Goal: Book appointment/travel/reservation

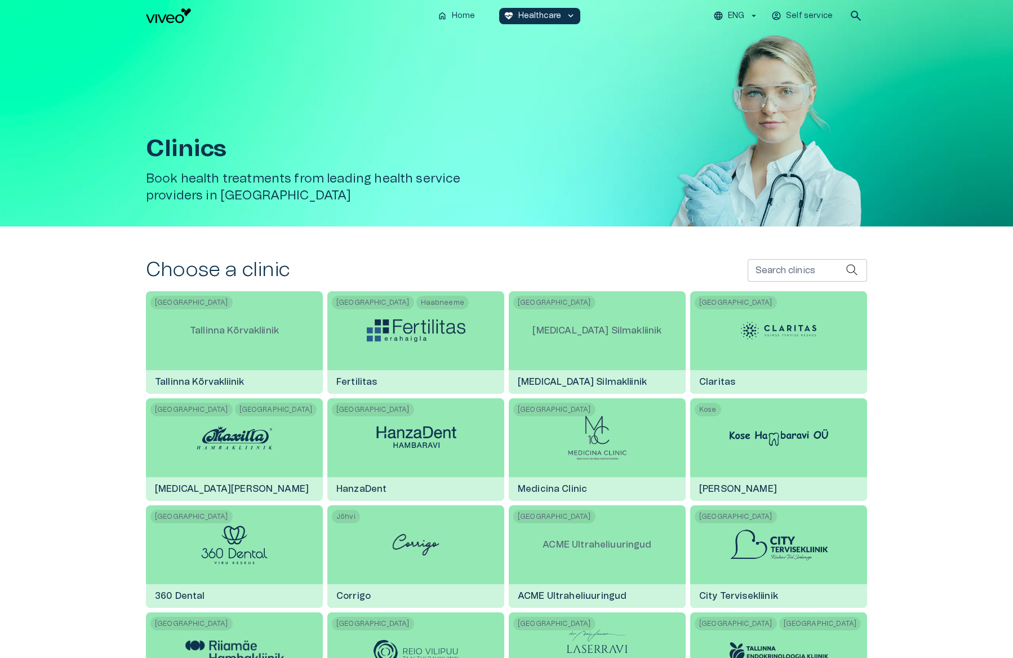
click at [778, 265] on input "Search clinics" at bounding box center [796, 270] width 98 height 23
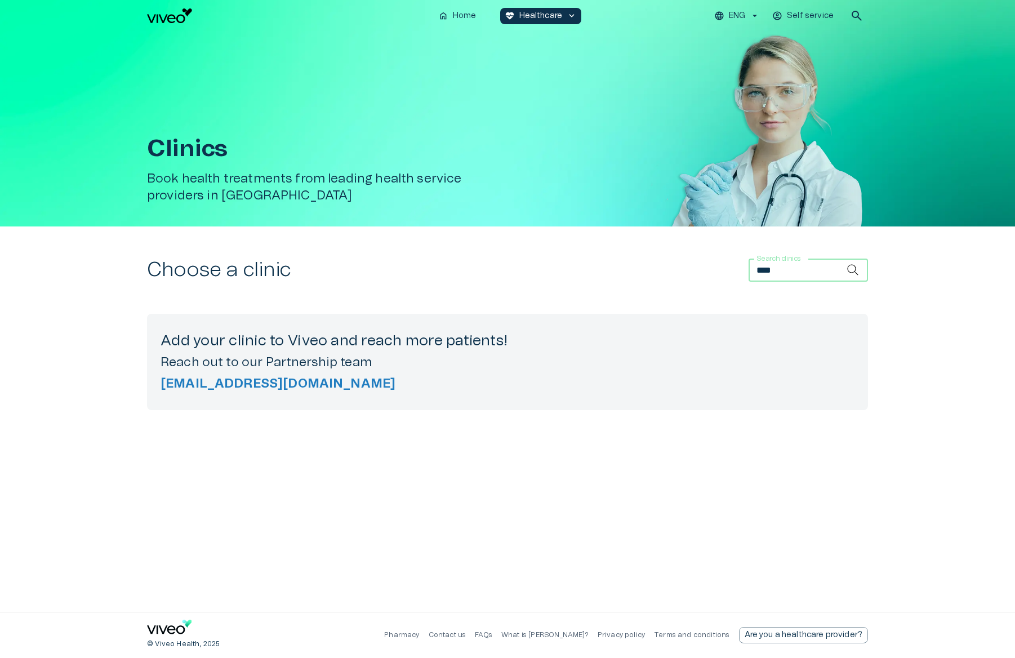
type input "*****"
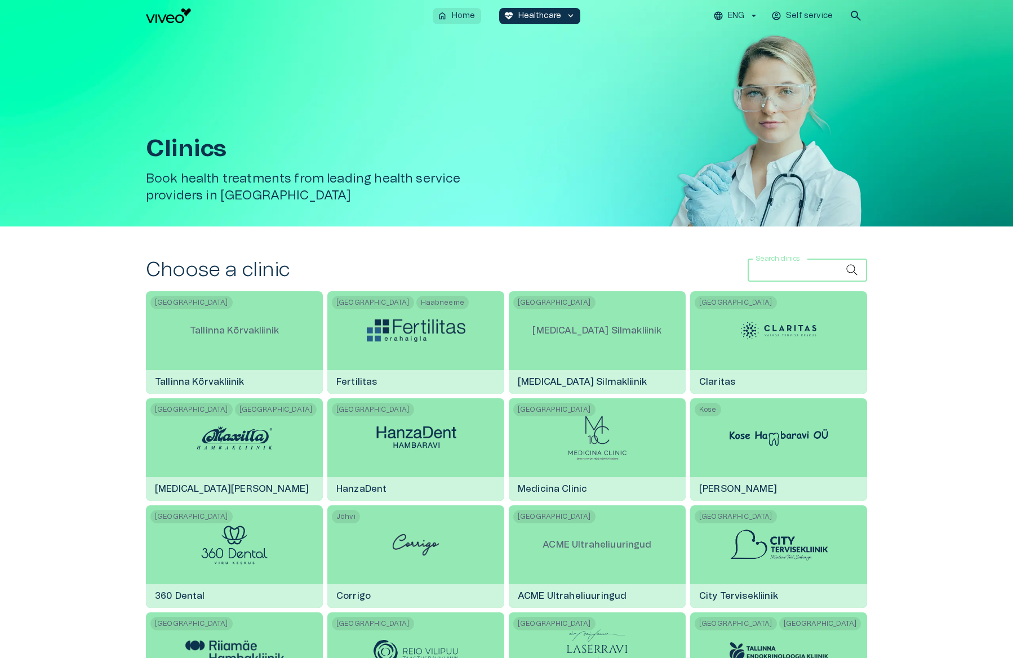
click at [476, 21] on button "home Home" at bounding box center [457, 16] width 48 height 16
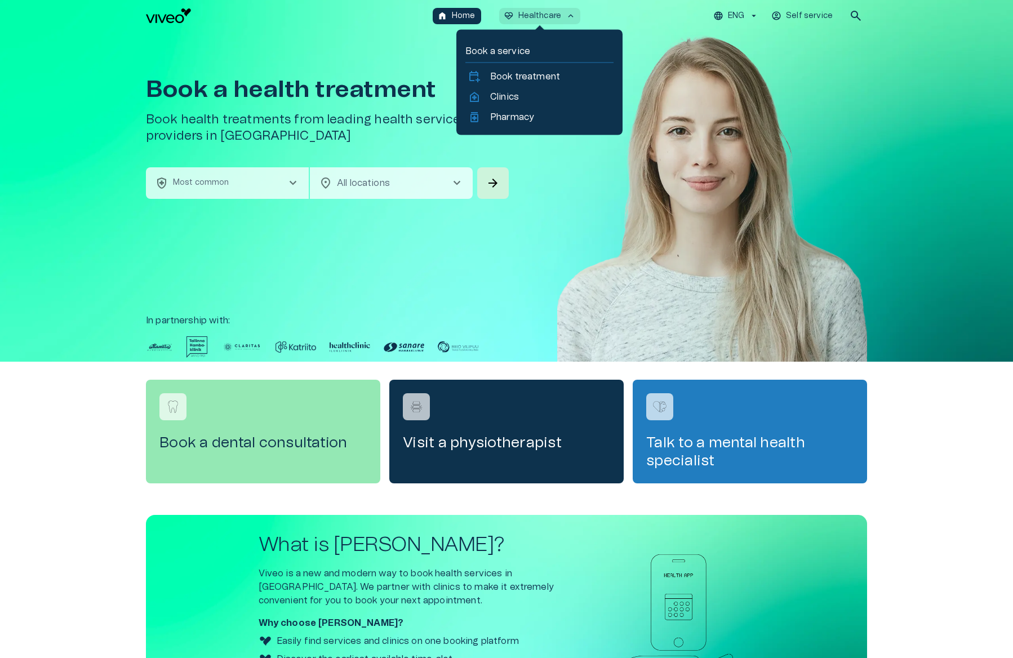
click at [545, 17] on p "Healthcare" at bounding box center [539, 16] width 43 height 12
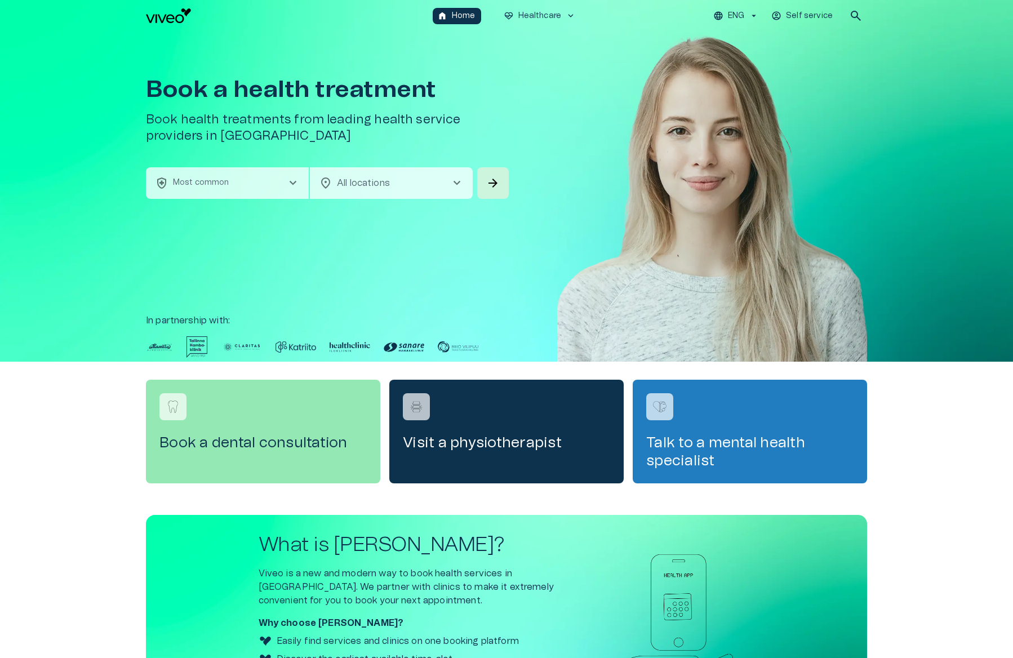
click at [230, 177] on button "health_and_safety Most common chevron_right" at bounding box center [227, 183] width 163 height 32
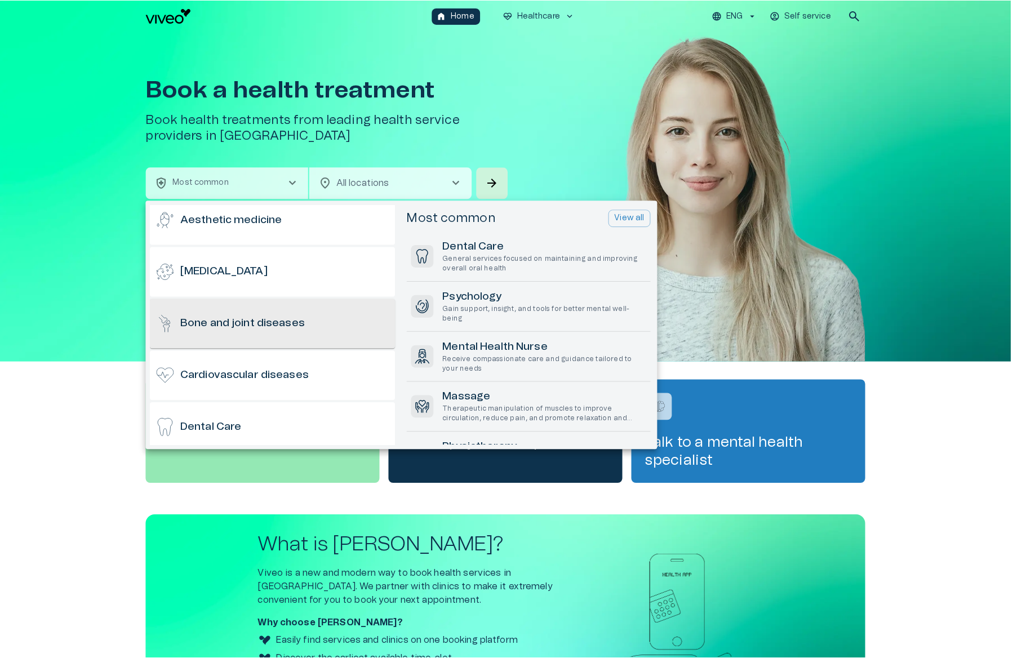
scroll to position [88, 0]
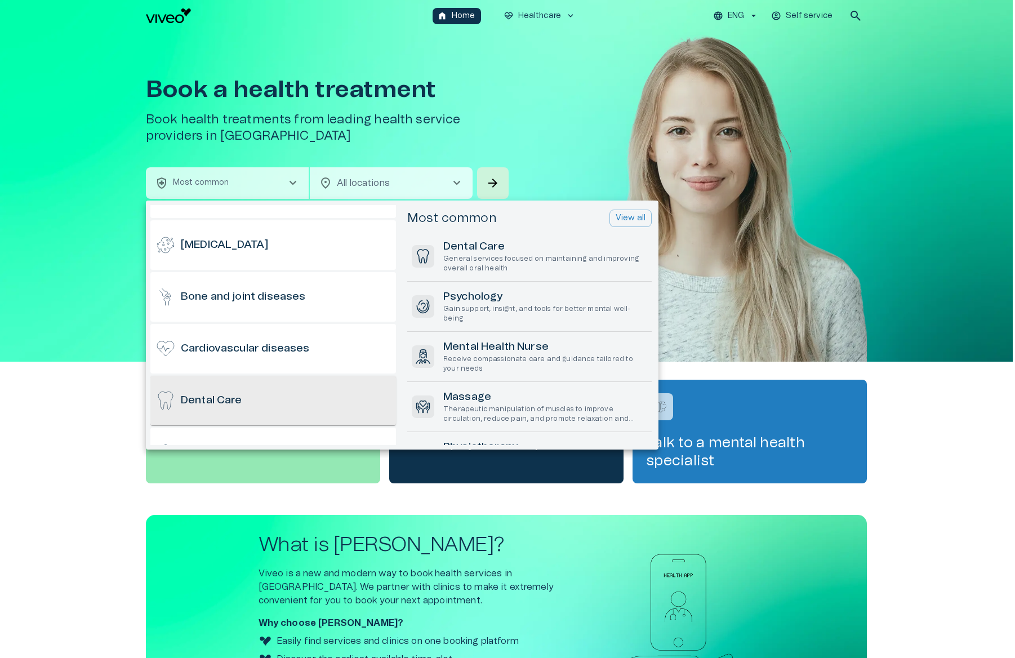
click at [203, 391] on div "Dental Care" at bounding box center [273, 401] width 246 height 50
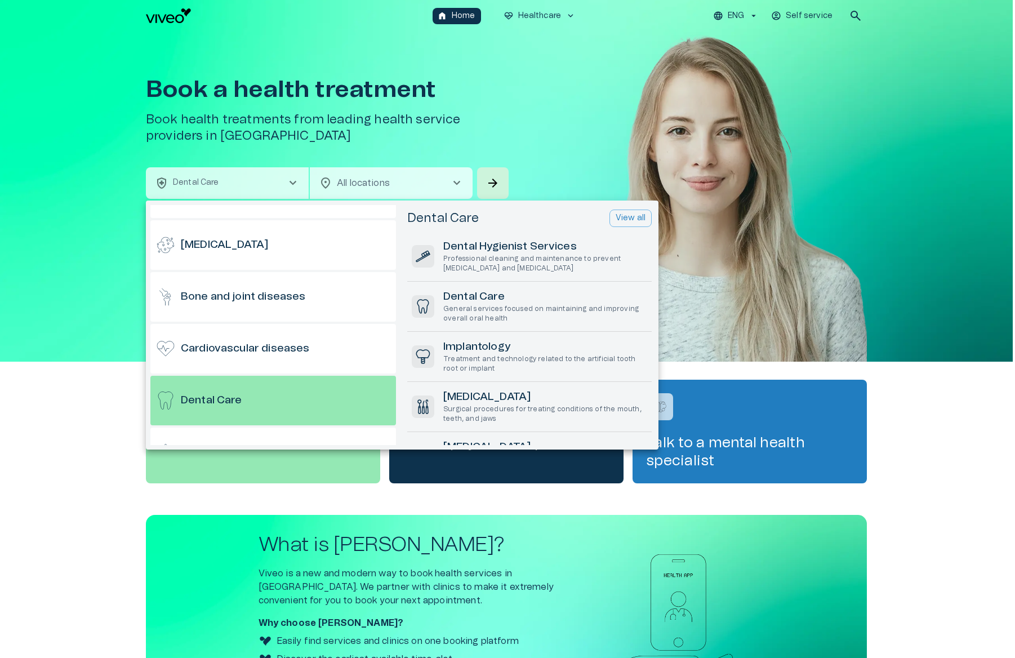
click at [621, 219] on p "View all" at bounding box center [631, 218] width 30 height 12
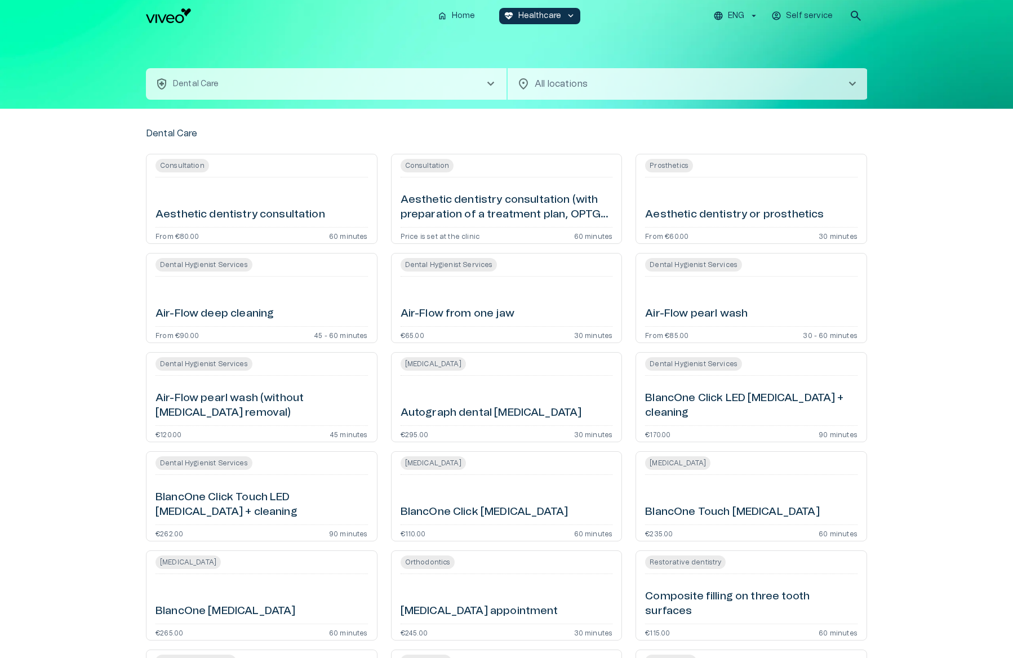
click at [412, 94] on button "health_and_safety Dental Care chevron_right" at bounding box center [326, 84] width 360 height 32
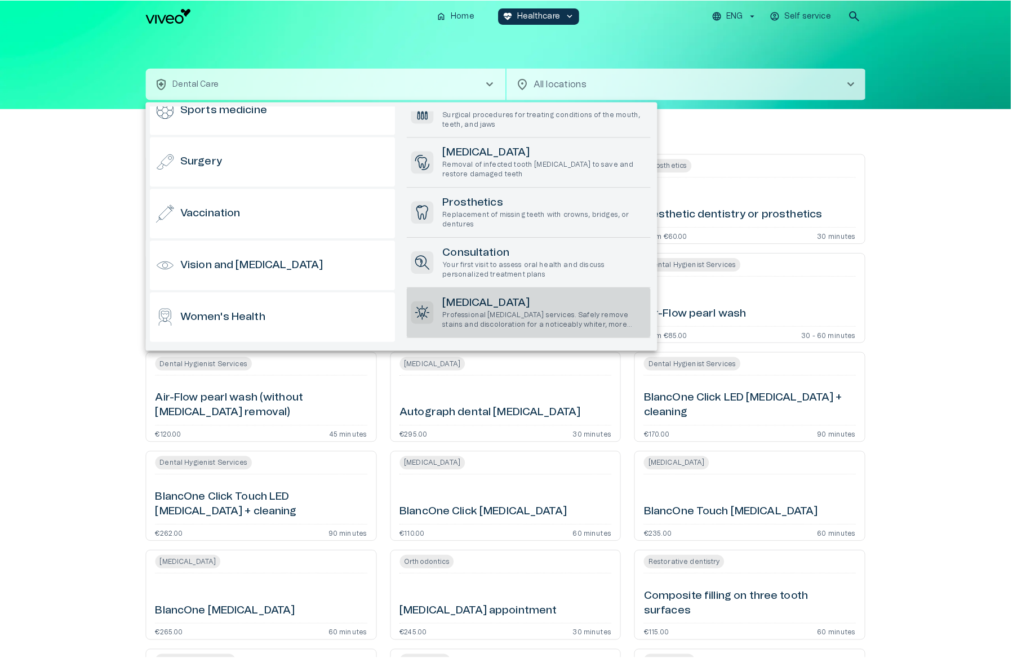
scroll to position [393, 0]
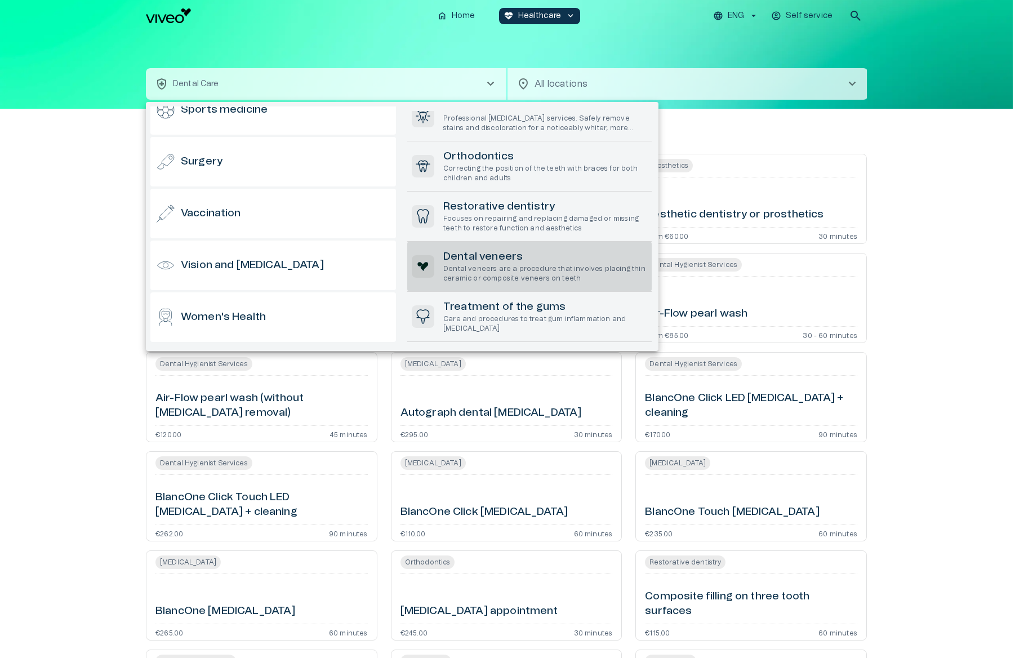
click at [558, 268] on p "Dental veneers are a procedure that involves placing thin ceramic or composite …" at bounding box center [545, 273] width 204 height 19
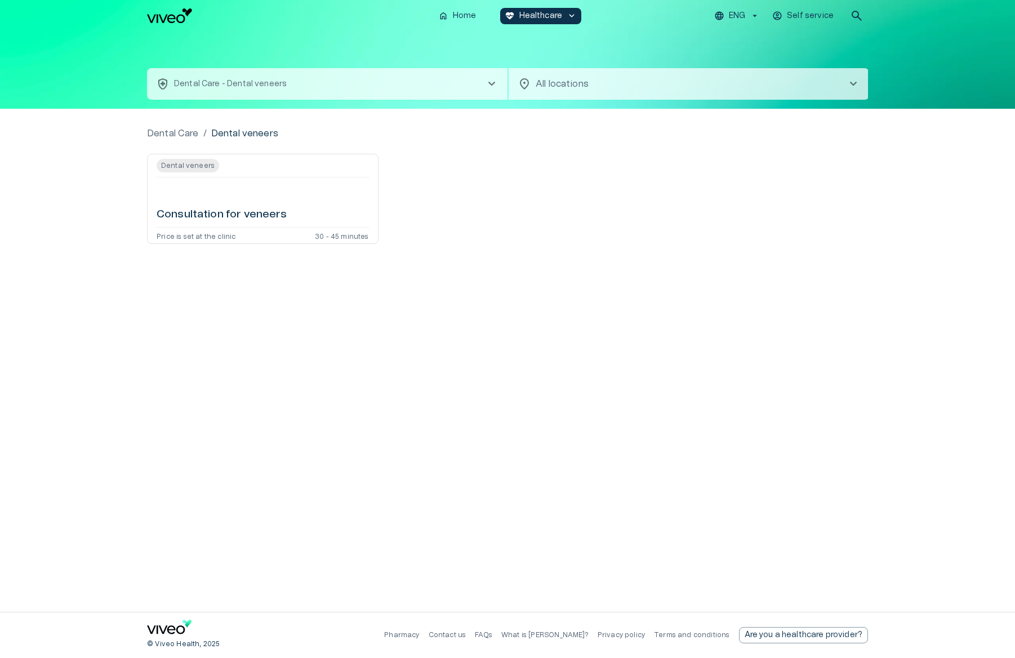
click at [185, 25] on div "home Home [MEDICAL_DATA]_heart Healthcare keyboard_arrow_down ENG Self service …" at bounding box center [507, 16] width 721 height 23
click at [180, 17] on img "Navigate to homepage" at bounding box center [169, 15] width 45 height 15
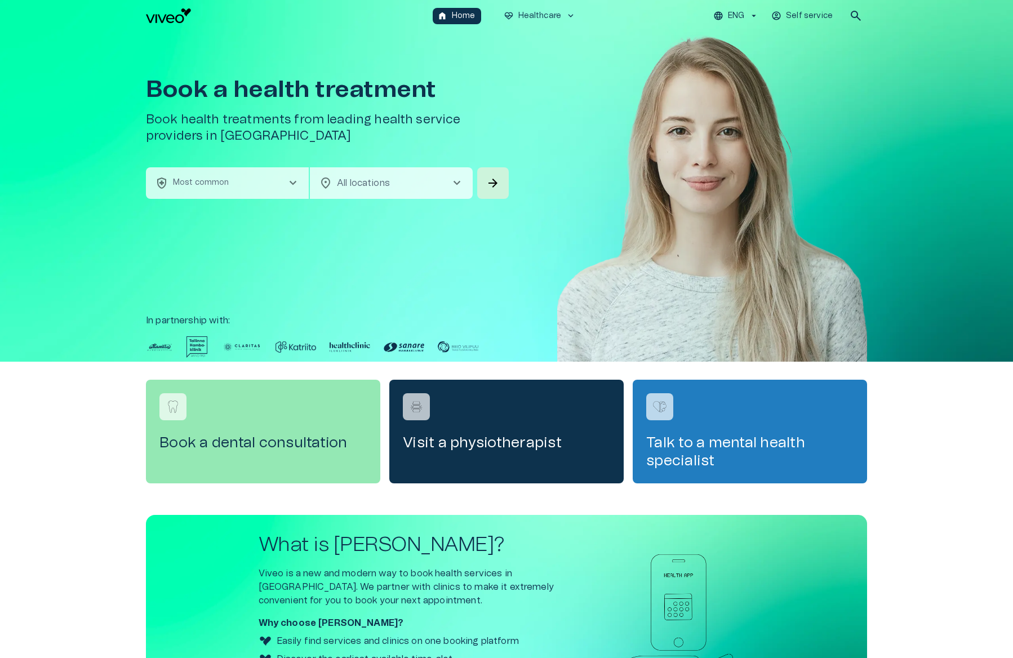
click at [176, 21] on img "Navigate to homepage" at bounding box center [168, 15] width 45 height 15
click at [456, 19] on p "Home" at bounding box center [464, 16] width 24 height 12
click at [252, 193] on button "health_and_safety Most common chevron_right" at bounding box center [227, 183] width 163 height 32
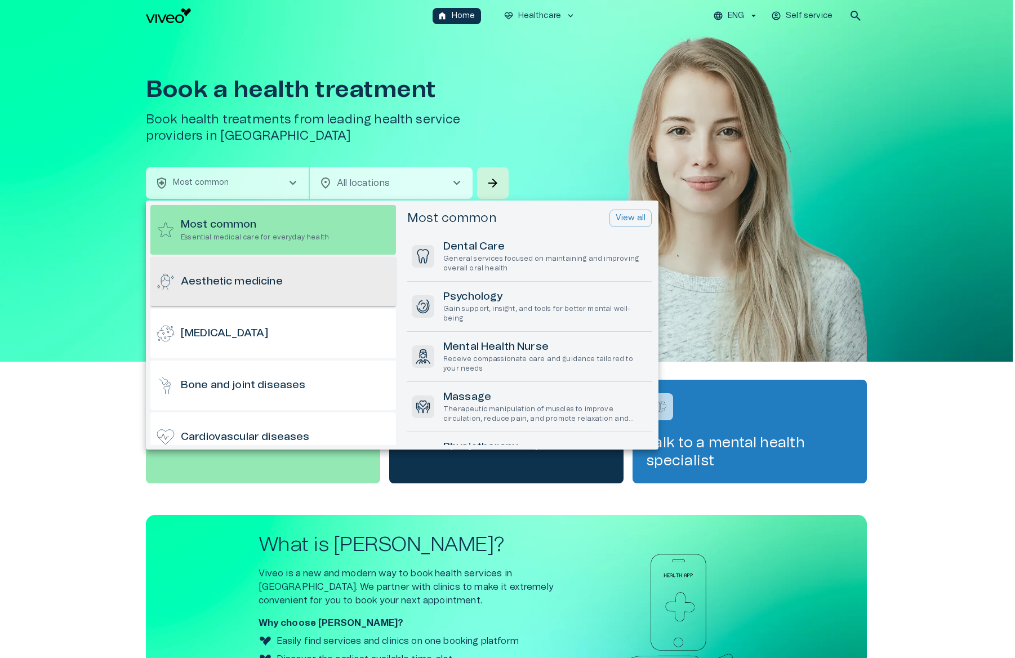
click at [283, 278] on h6 "Aesthetic medicine" at bounding box center [232, 281] width 102 height 15
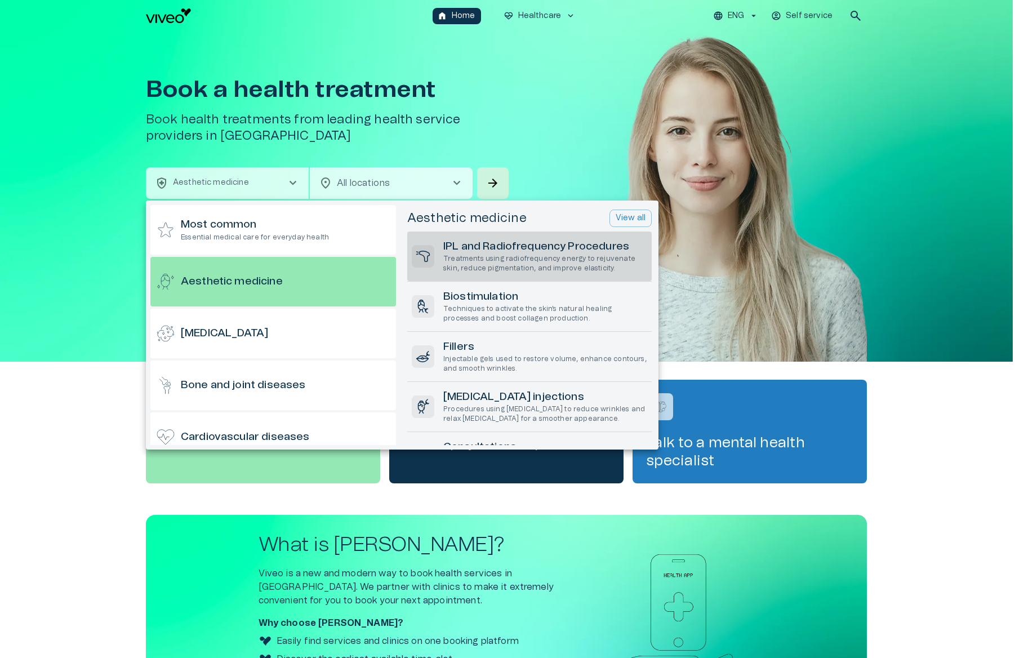
click at [489, 256] on p "Treatments using radiofrequency energy to rejuvenate skin, reduce pigmentation,…" at bounding box center [545, 263] width 204 height 19
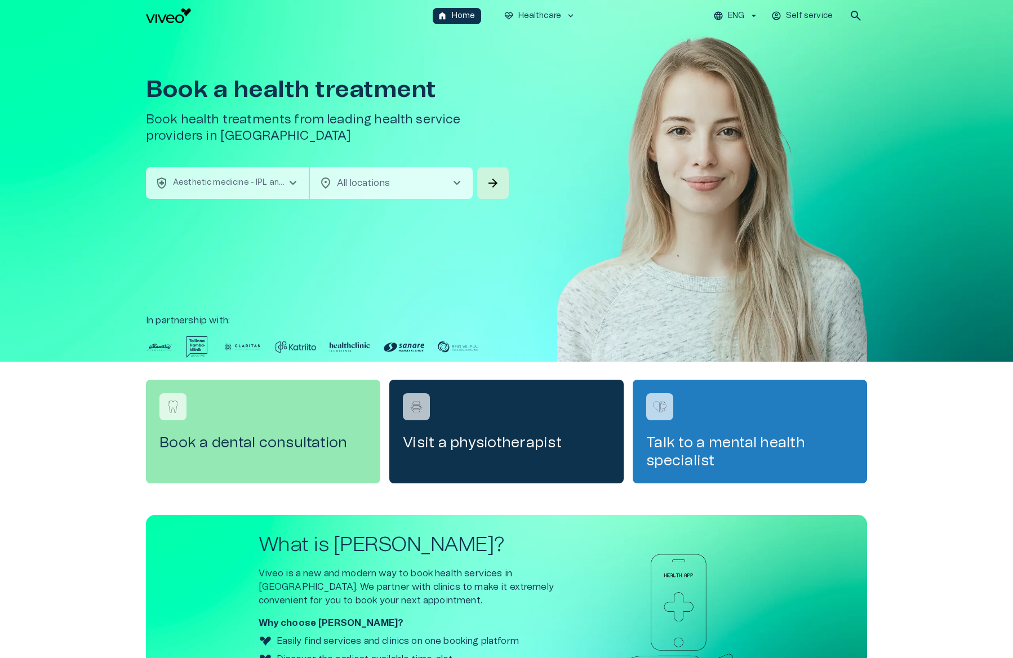
click at [509, 184] on div "health_and_safety Aesthetic medicine - IPL and Radiofrequency Procedures chevro…" at bounding box center [328, 183] width 365 height 32
click at [494, 184] on span "arrow_forward" at bounding box center [493, 183] width 14 height 14
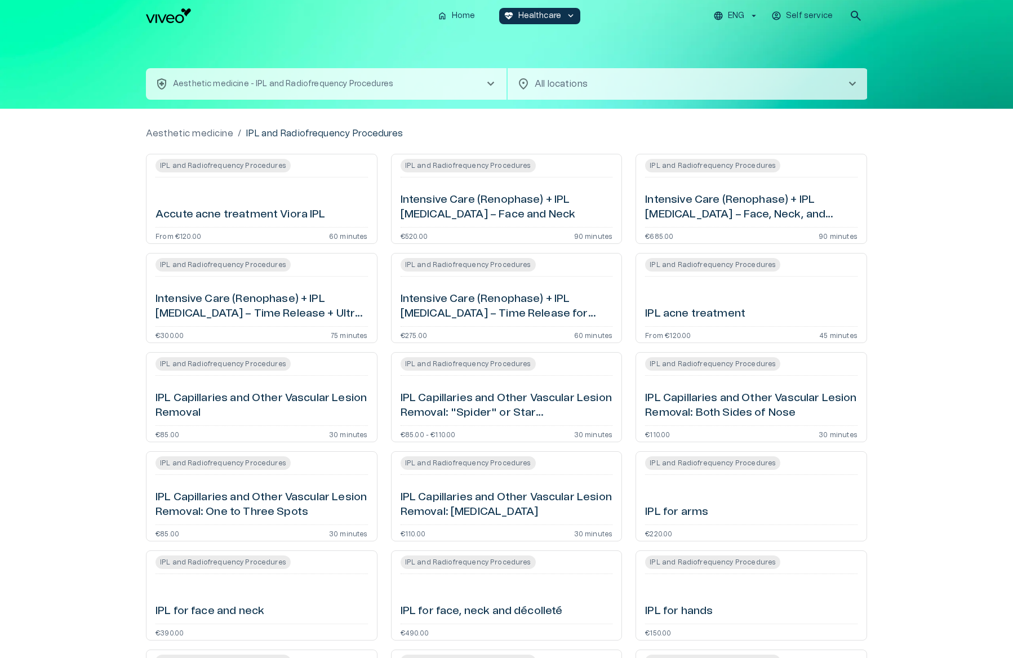
click at [177, 19] on img "Navigate to homepage" at bounding box center [168, 15] width 45 height 15
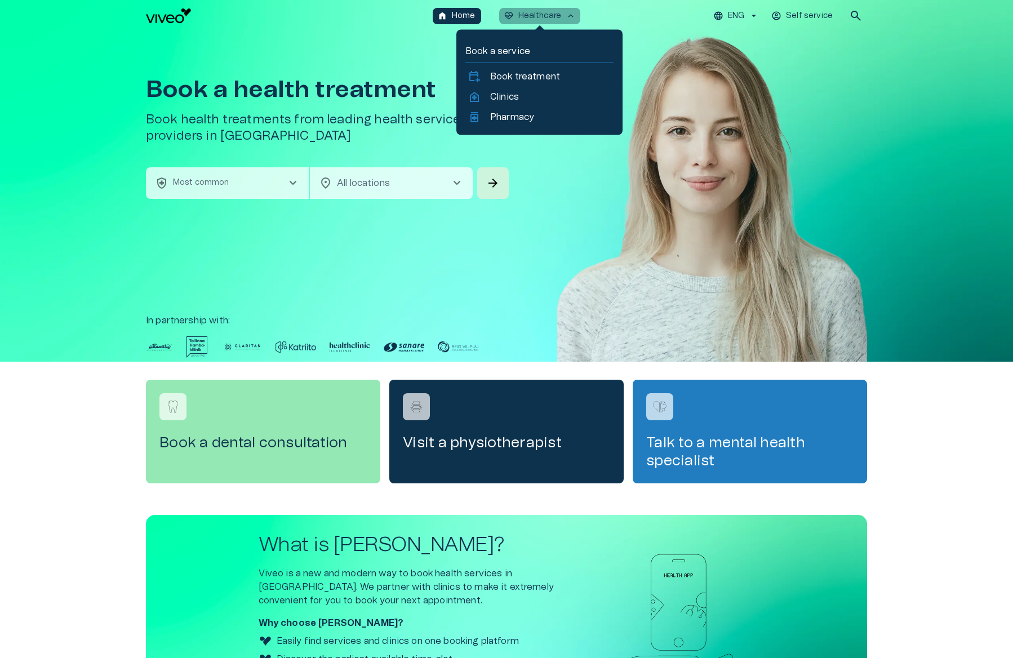
click at [545, 14] on p "Healthcare" at bounding box center [539, 16] width 43 height 12
click at [508, 77] on p "Book treatment" at bounding box center [525, 77] width 70 height 14
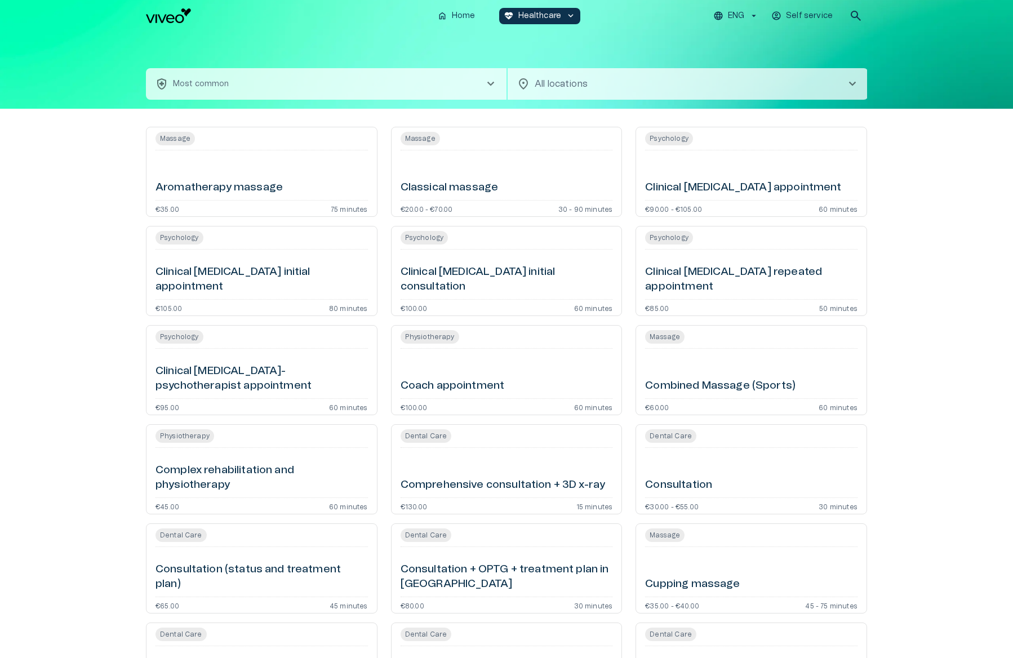
click at [515, 30] on div "home Home [MEDICAL_DATA]_heart Healthcare keyboard_arrow_down ENG Self service …" at bounding box center [506, 16] width 1013 height 32
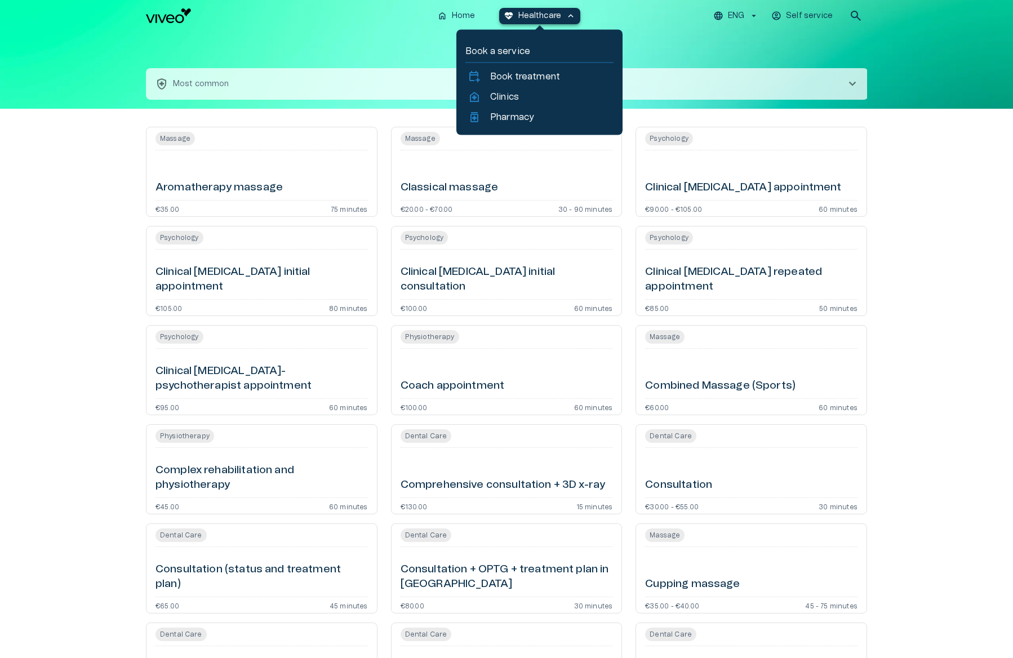
click at [528, 16] on p "Healthcare" at bounding box center [539, 16] width 43 height 12
click at [499, 93] on p "Clinics" at bounding box center [504, 97] width 29 height 14
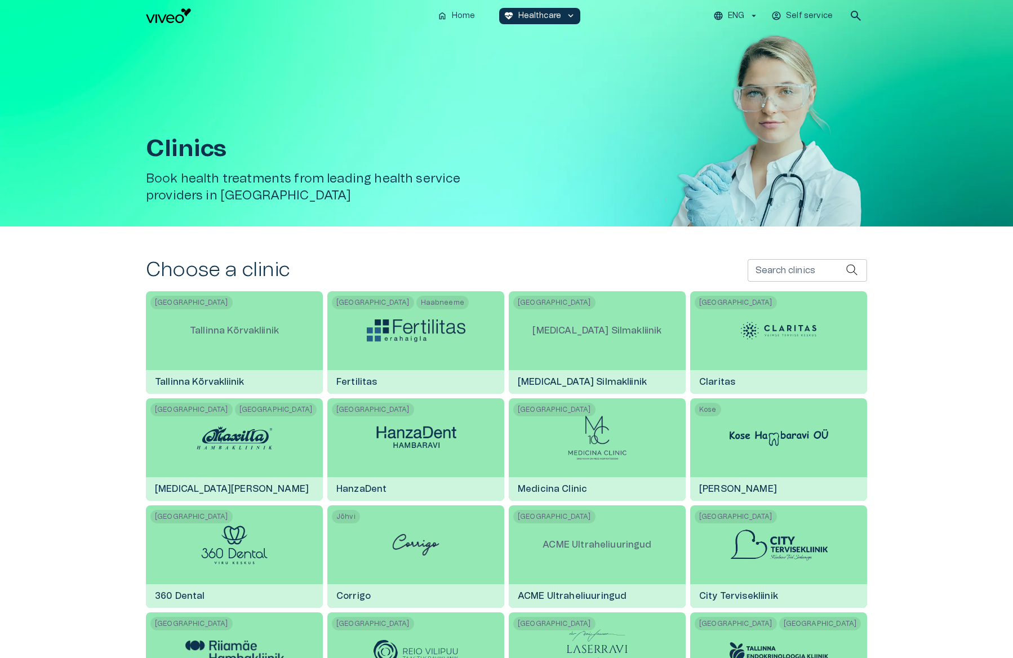
click at [288, 313] on div "[GEOGRAPHIC_DATA] Tallinna Kõrvakliinik [GEOGRAPHIC_DATA]" at bounding box center [234, 342] width 177 height 103
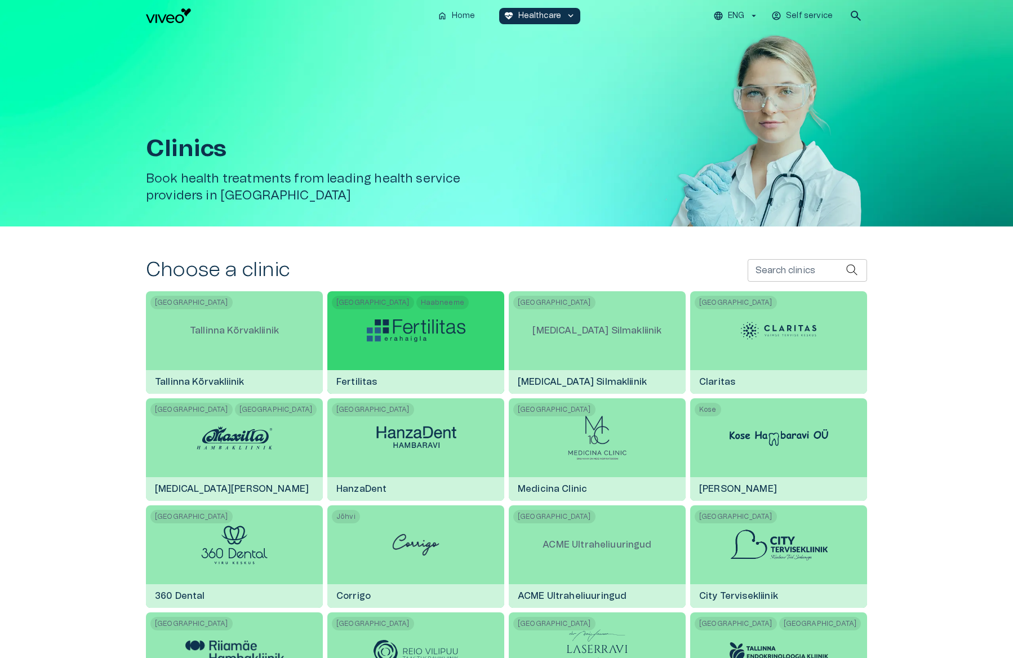
click at [415, 349] on div at bounding box center [416, 330] width 99 height 79
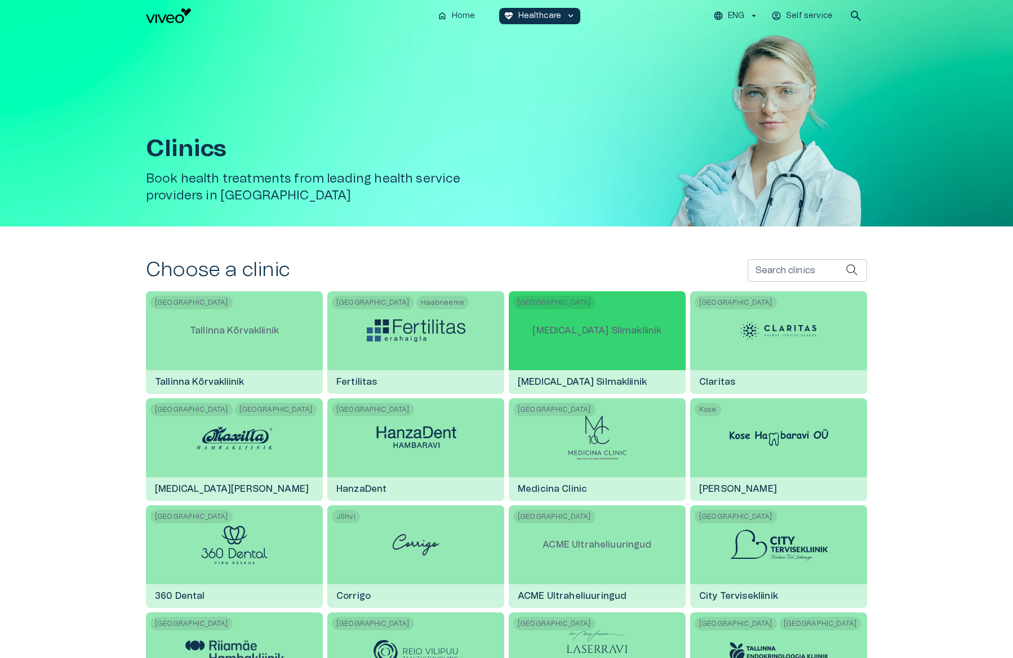
click at [597, 319] on p "[MEDICAL_DATA] Silmakliinik" at bounding box center [596, 331] width 147 height 32
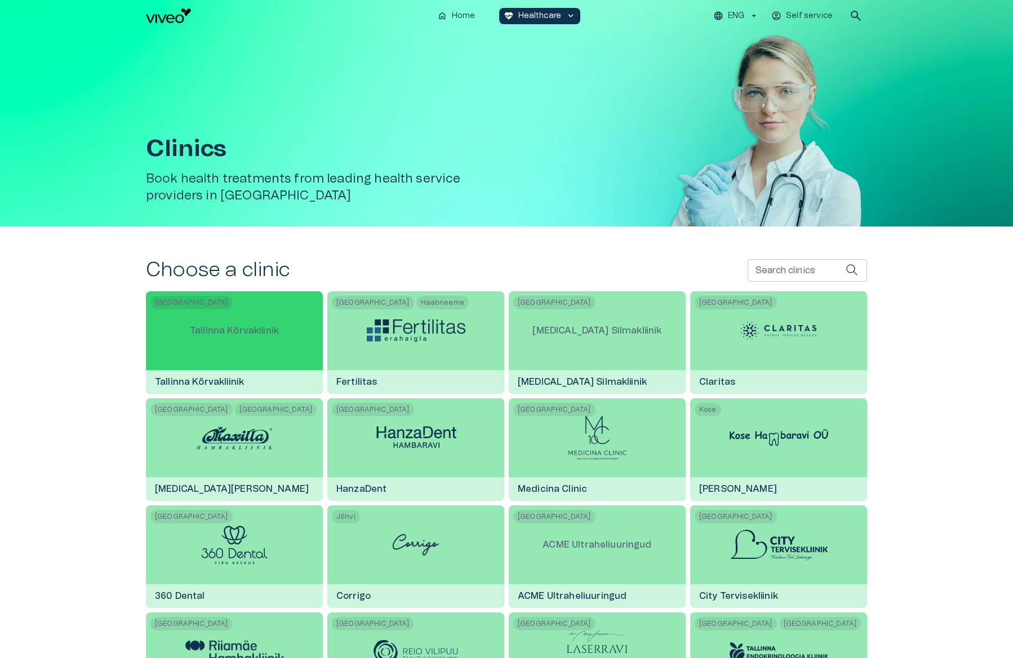
click at [298, 327] on div "[GEOGRAPHIC_DATA] Tallinna Kõrvakliinik [GEOGRAPHIC_DATA]" at bounding box center [234, 342] width 177 height 103
click at [265, 341] on p "Tallinna Kõrvakliinik" at bounding box center [234, 331] width 107 height 32
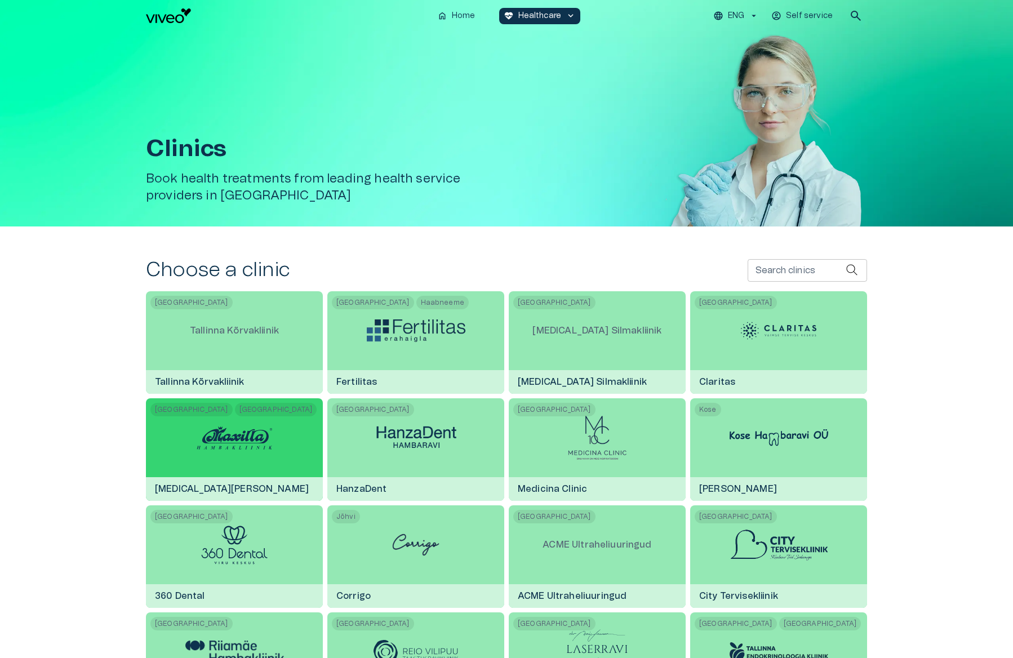
click at [269, 440] on img at bounding box center [234, 438] width 84 height 34
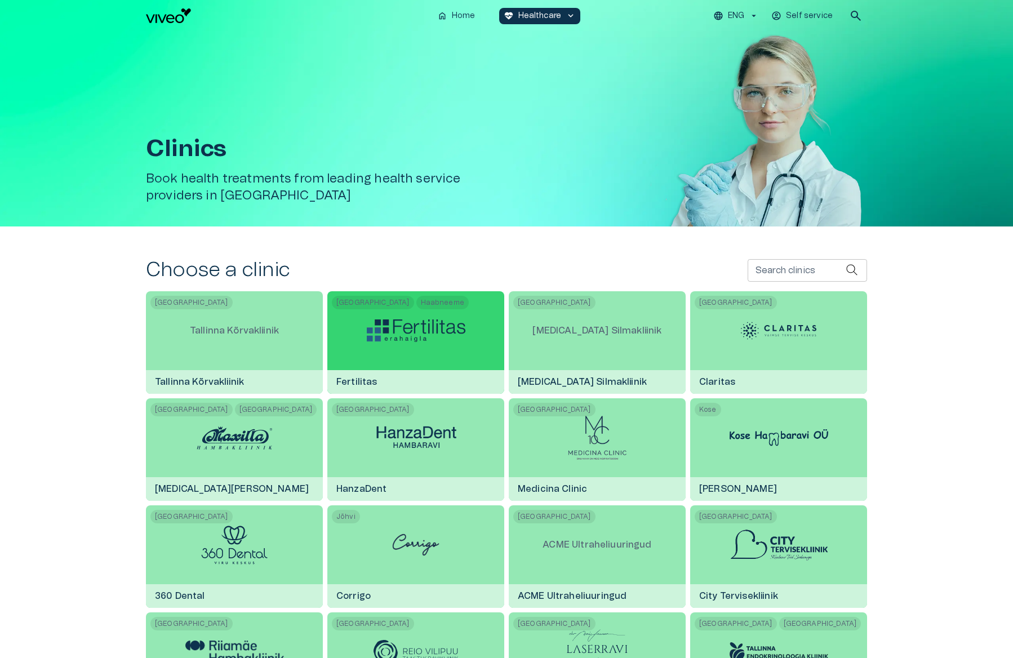
click at [418, 368] on div at bounding box center [416, 330] width 99 height 79
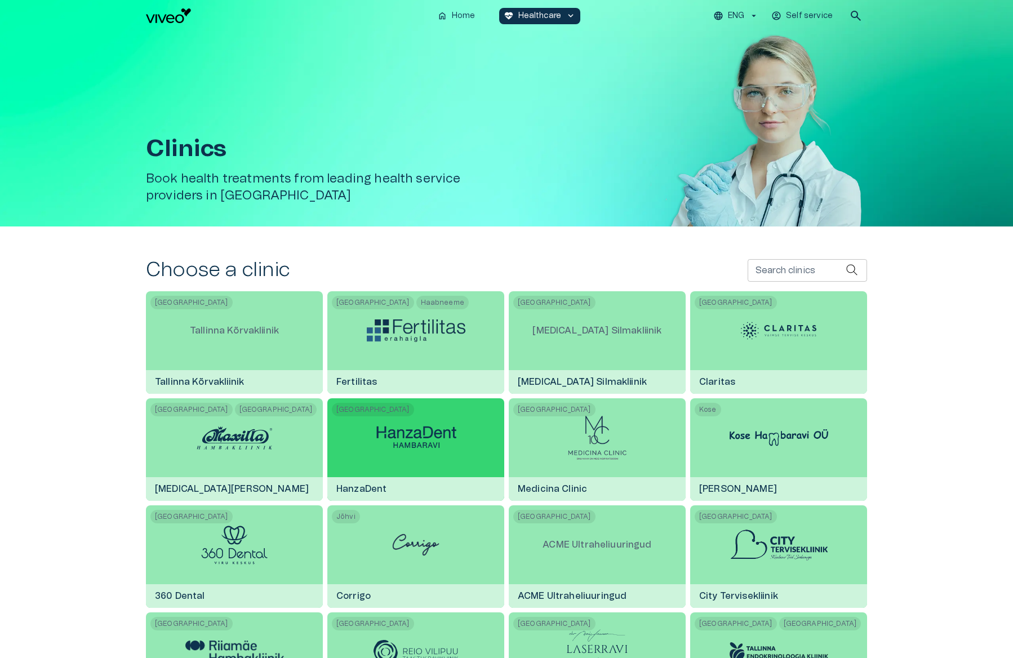
click at [404, 448] on img at bounding box center [416, 437] width 99 height 31
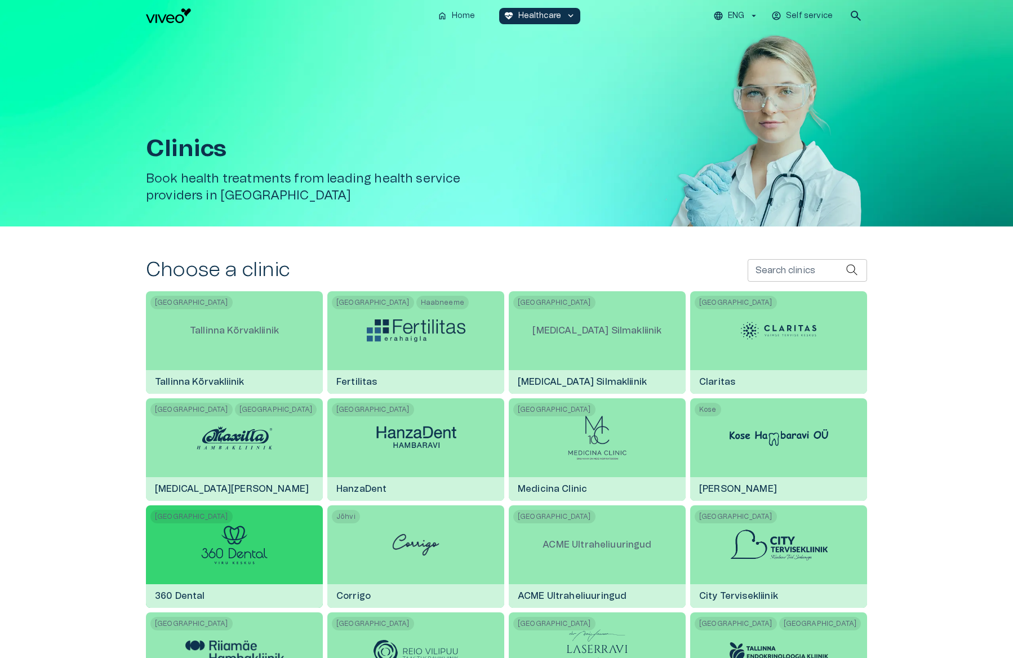
click at [255, 535] on img at bounding box center [234, 545] width 66 height 39
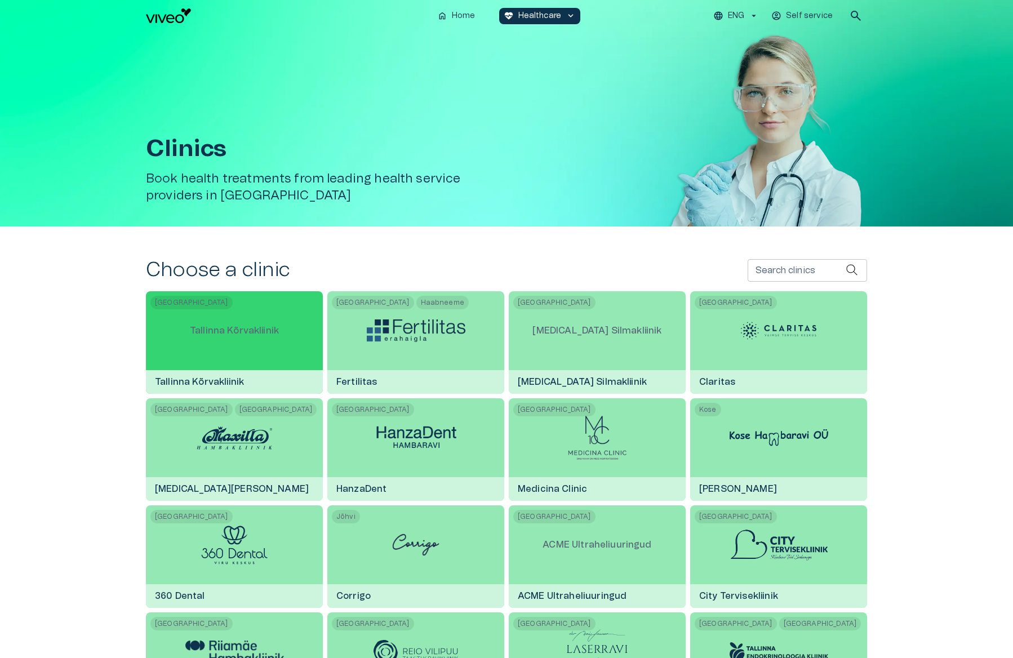
click at [211, 352] on div "Tallinna Kõrvakliinik" at bounding box center [234, 330] width 107 height 79
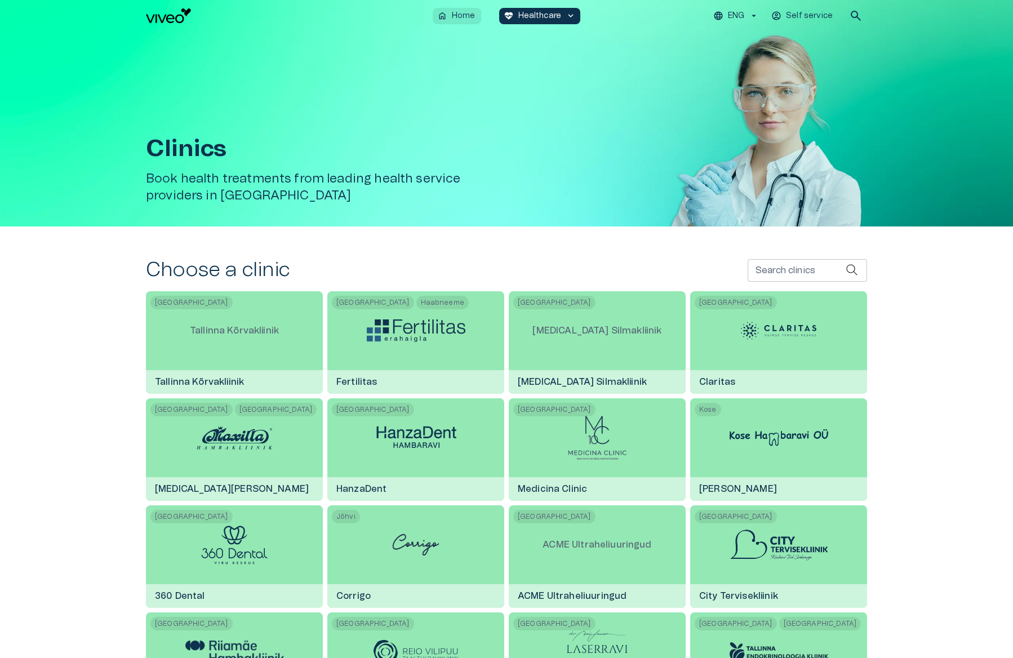
click at [475, 17] on p "Home" at bounding box center [464, 16] width 24 height 12
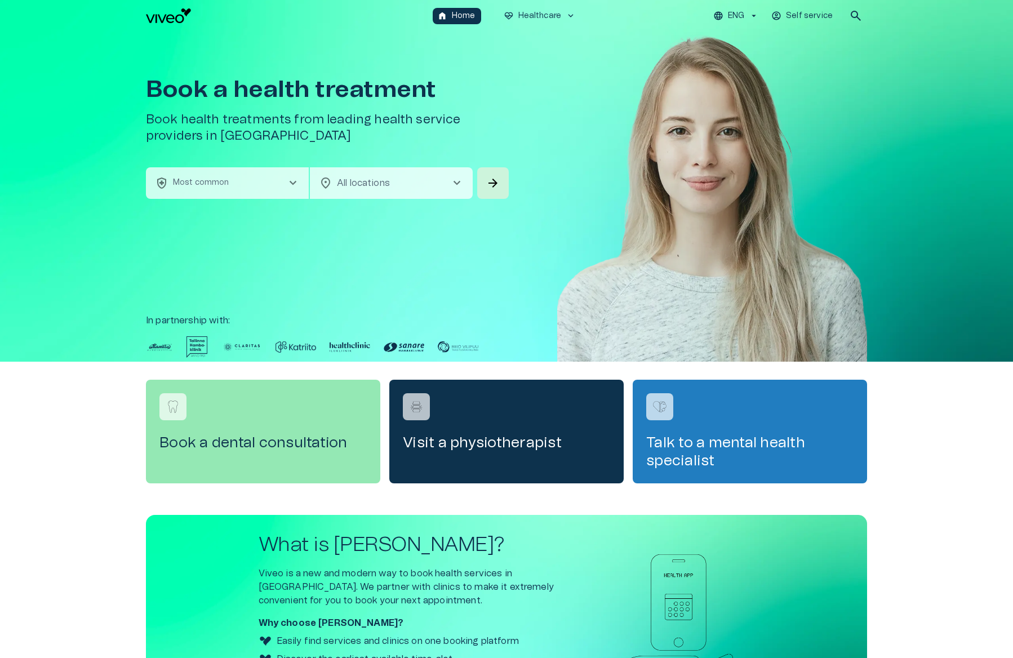
click at [228, 199] on div "Book a health treatment Book health treatments from leading health service prov…" at bounding box center [506, 197] width 721 height 330
click at [233, 189] on button "health_and_safety Most common chevron_right" at bounding box center [227, 183] width 163 height 32
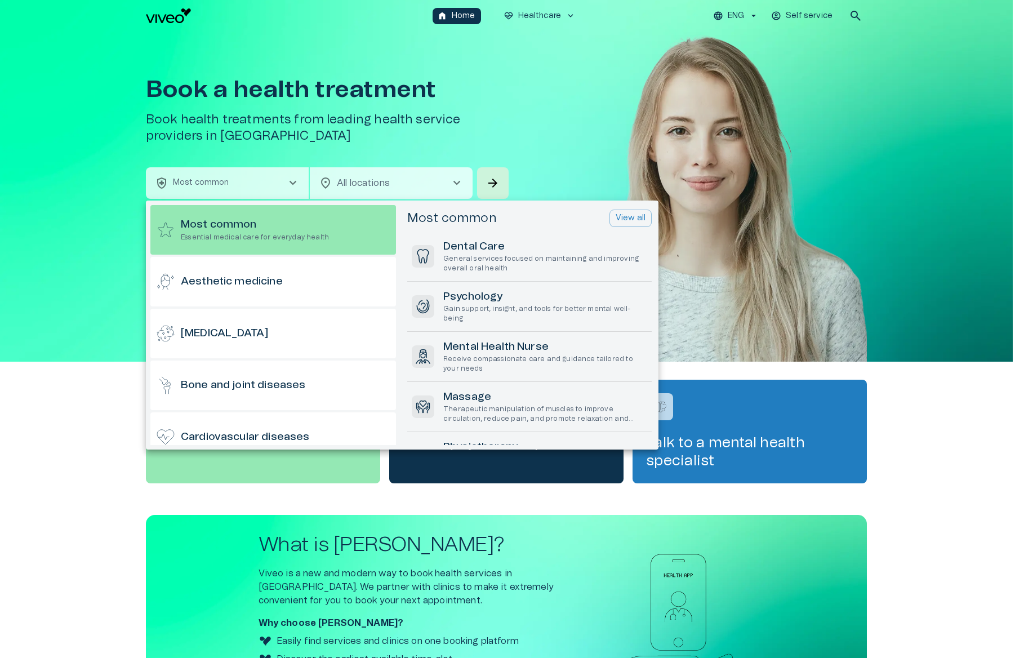
click at [608, 132] on div at bounding box center [507, 329] width 1015 height 658
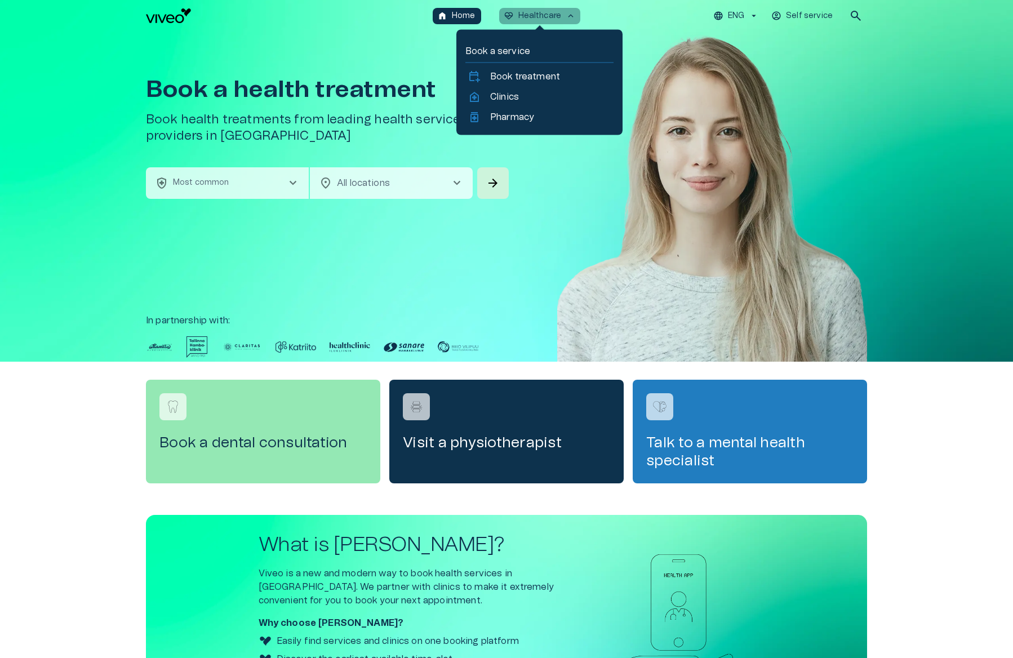
click at [551, 16] on p "Healthcare" at bounding box center [539, 16] width 43 height 12
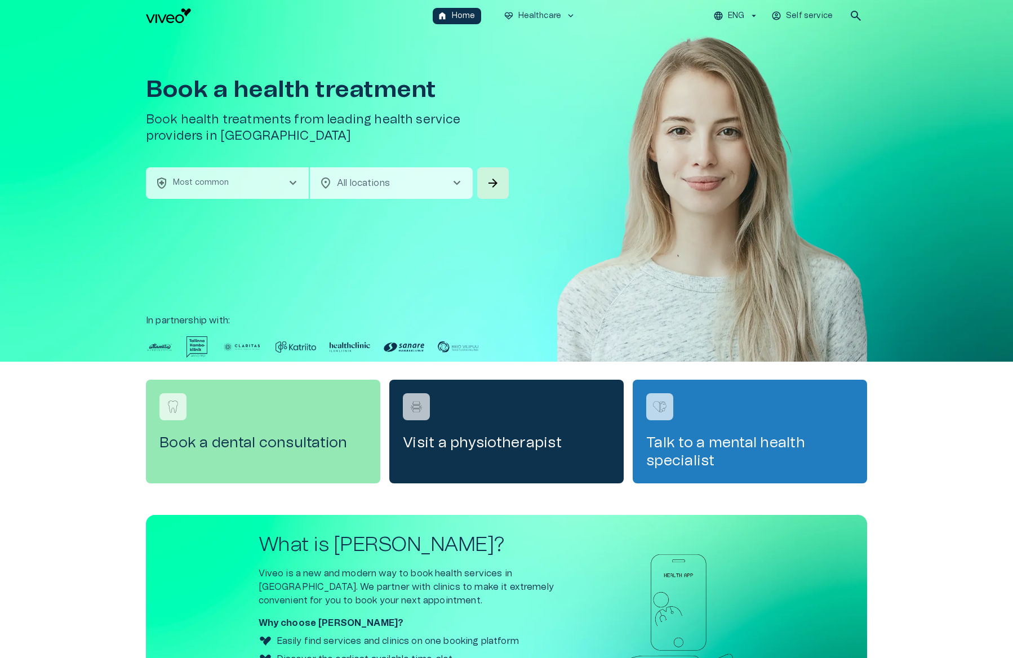
click at [224, 201] on div "Book a health treatment Book health treatments from leading health service prov…" at bounding box center [506, 197] width 721 height 330
click at [233, 189] on button "health_and_safety Most common chevron_right" at bounding box center [227, 183] width 163 height 32
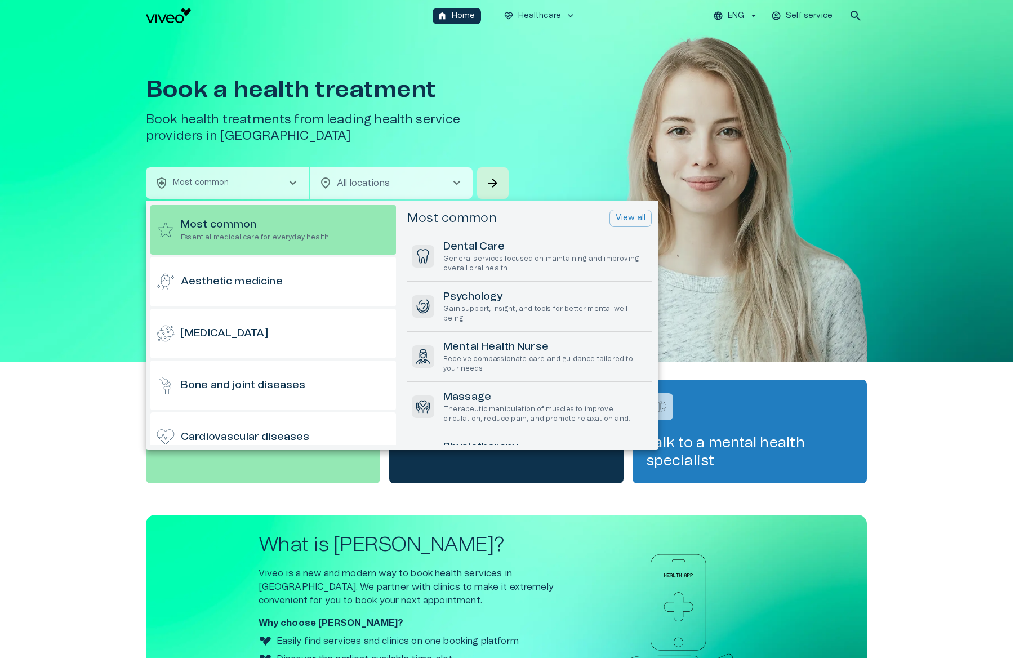
click at [45, 330] on div at bounding box center [507, 329] width 1015 height 658
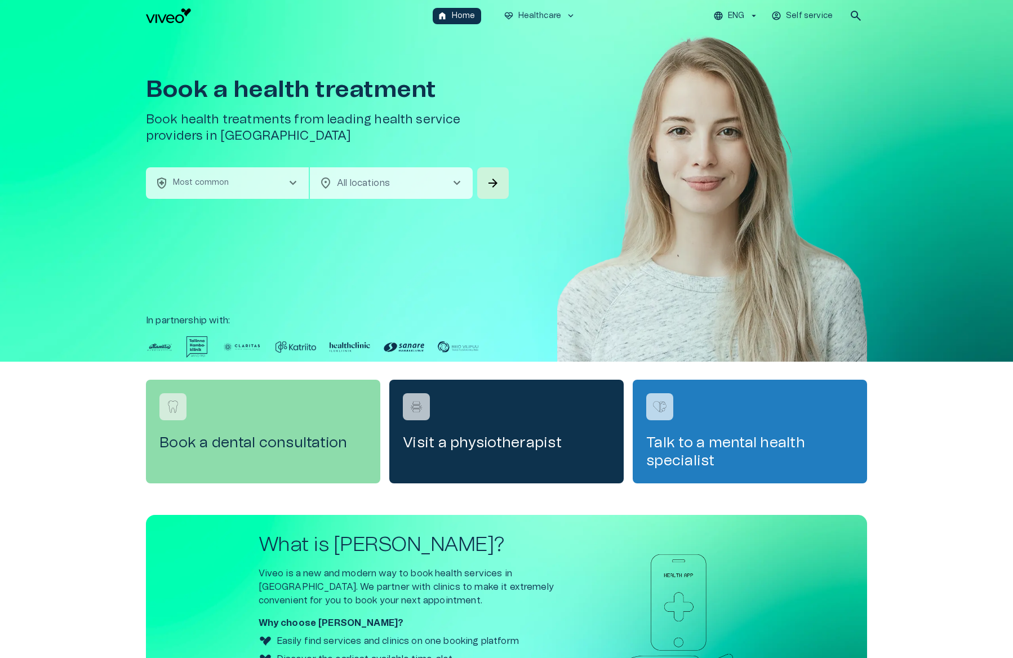
click at [179, 443] on h4 "Book a dental consultation" at bounding box center [262, 443] width 207 height 18
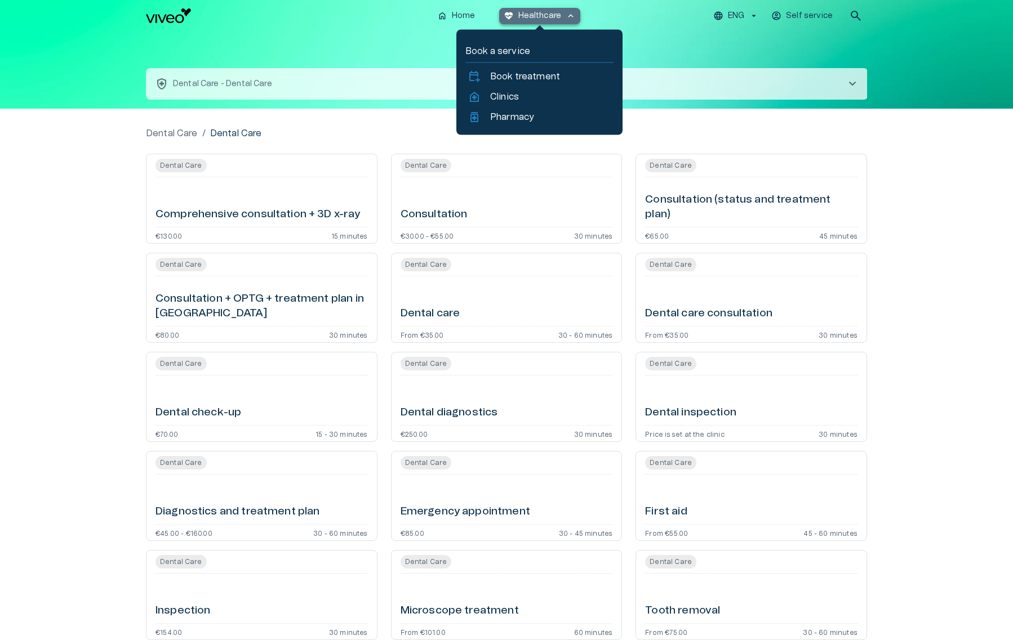
click at [550, 14] on p "Healthcare" at bounding box center [539, 16] width 43 height 12
click at [500, 92] on p "Clinics" at bounding box center [504, 97] width 29 height 14
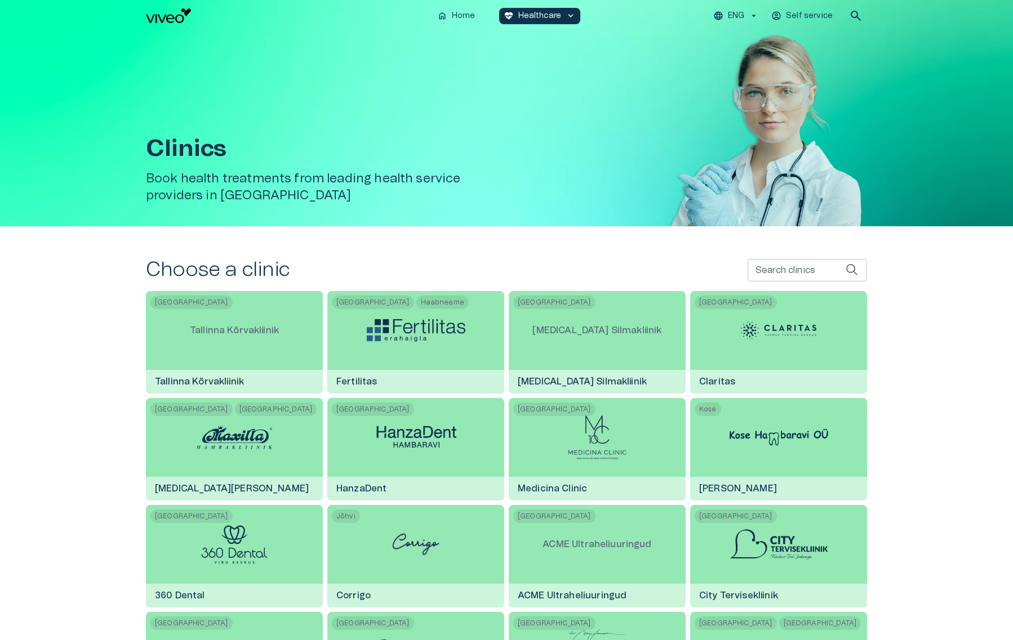
click at [751, 275] on input "Search clinics" at bounding box center [796, 270] width 98 height 23
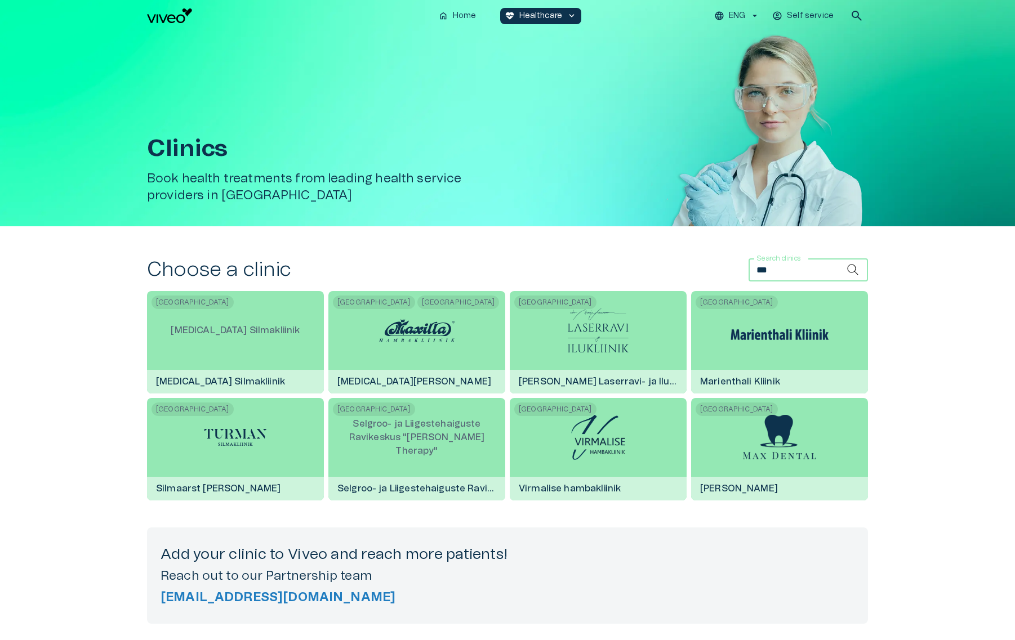
type input "****"
